Goal: Information Seeking & Learning: Learn about a topic

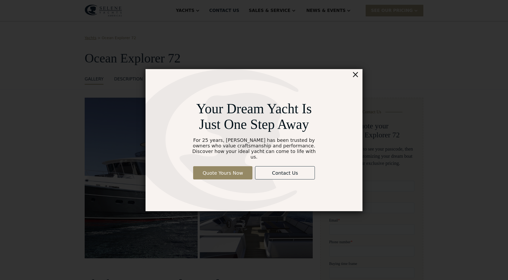
click at [355, 79] on div "×" at bounding box center [356, 74] width 8 height 11
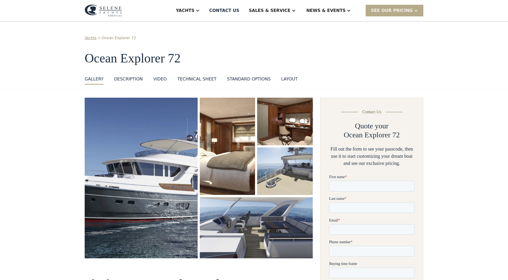
click at [173, 139] on img "open lightbox" at bounding box center [141, 178] width 113 height 160
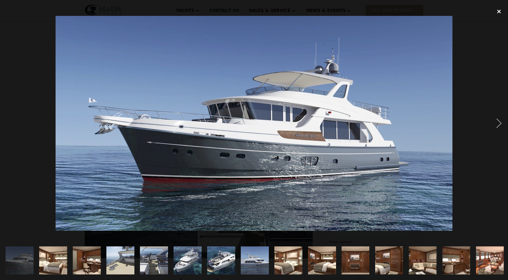
click at [501, 8] on div "close lightbox" at bounding box center [499, 12] width 18 height 12
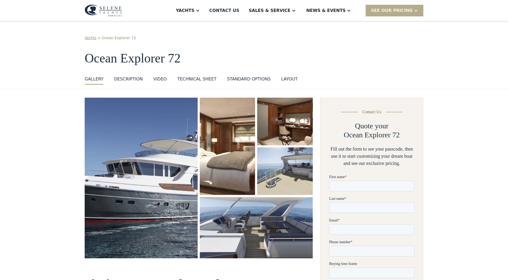
click at [213, 148] on img "open lightbox" at bounding box center [227, 146] width 55 height 97
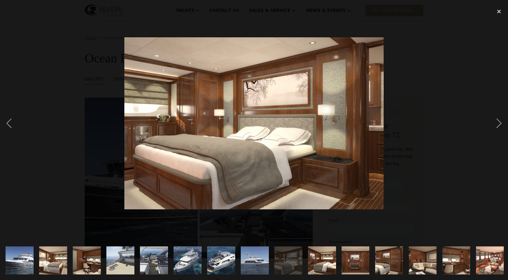
drag, startPoint x: 287, startPoint y: 125, endPoint x: 271, endPoint y: 148, distance: 28.7
click at [271, 148] on img at bounding box center [253, 123] width 259 height 172
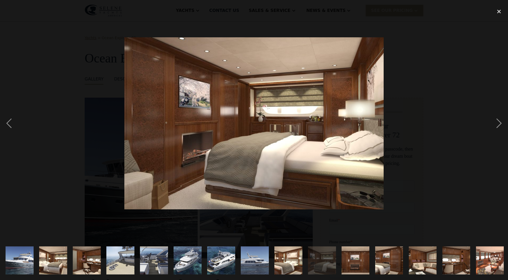
click at [318, 160] on img at bounding box center [253, 123] width 259 height 172
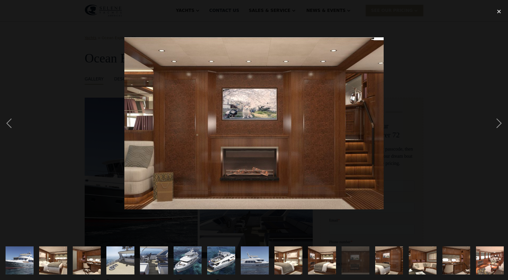
click at [390, 262] on img "show item 12 of 21" at bounding box center [389, 260] width 42 height 28
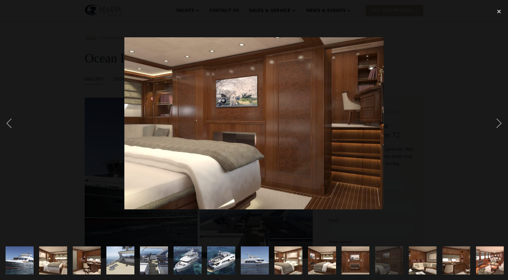
click at [423, 266] on img "show item 13 of 21" at bounding box center [423, 260] width 42 height 28
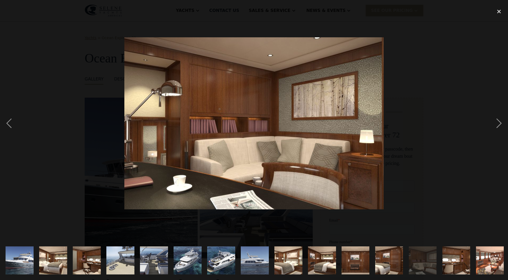
click at [452, 265] on img "show item 14 of 21" at bounding box center [457, 260] width 42 height 28
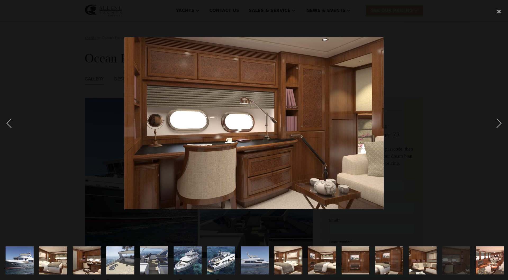
click at [488, 267] on img "show item 15 of 21" at bounding box center [490, 260] width 42 height 28
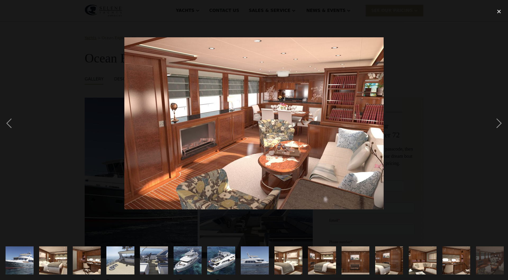
drag, startPoint x: 488, startPoint y: 267, endPoint x: 452, endPoint y: 273, distance: 36.4
click at [452, 273] on div at bounding box center [254, 260] width 508 height 39
click at [500, 10] on div "close lightbox" at bounding box center [499, 12] width 18 height 12
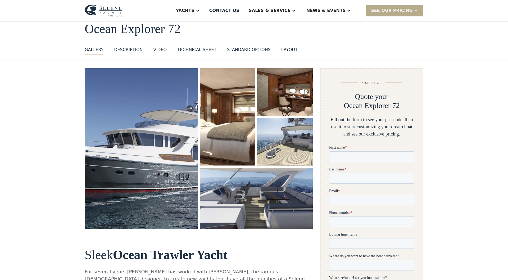
scroll to position [30, 0]
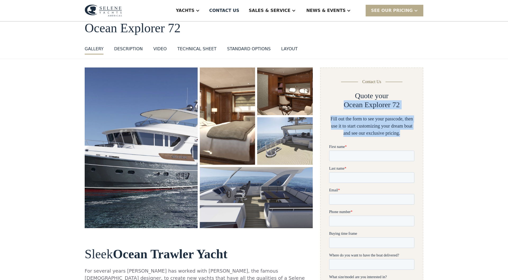
drag, startPoint x: 404, startPoint y: 133, endPoint x: 338, endPoint y: 108, distance: 70.7
click at [338, 108] on div "Contact Us Quote your Ocean Explorer 72 Fill out the form to see your passcode,…" at bounding box center [371, 108] width 85 height 58
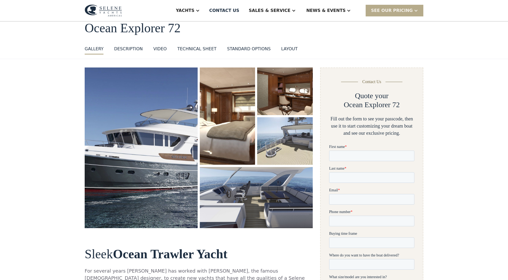
click at [338, 108] on div "Quote your Ocean Explorer 72" at bounding box center [371, 100] width 85 height 18
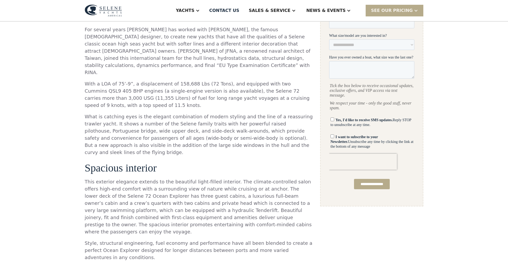
scroll to position [0, 0]
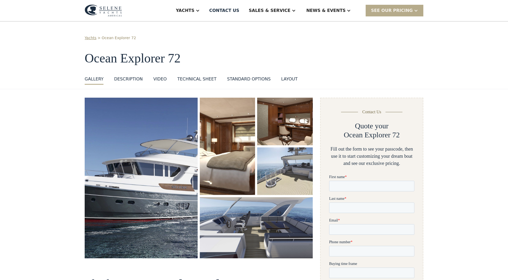
click at [161, 80] on div "VIDEO" at bounding box center [160, 79] width 14 height 6
click at [192, 79] on div "Technical sheet" at bounding box center [196, 79] width 39 height 6
